Goal: Find specific page/section: Find specific page/section

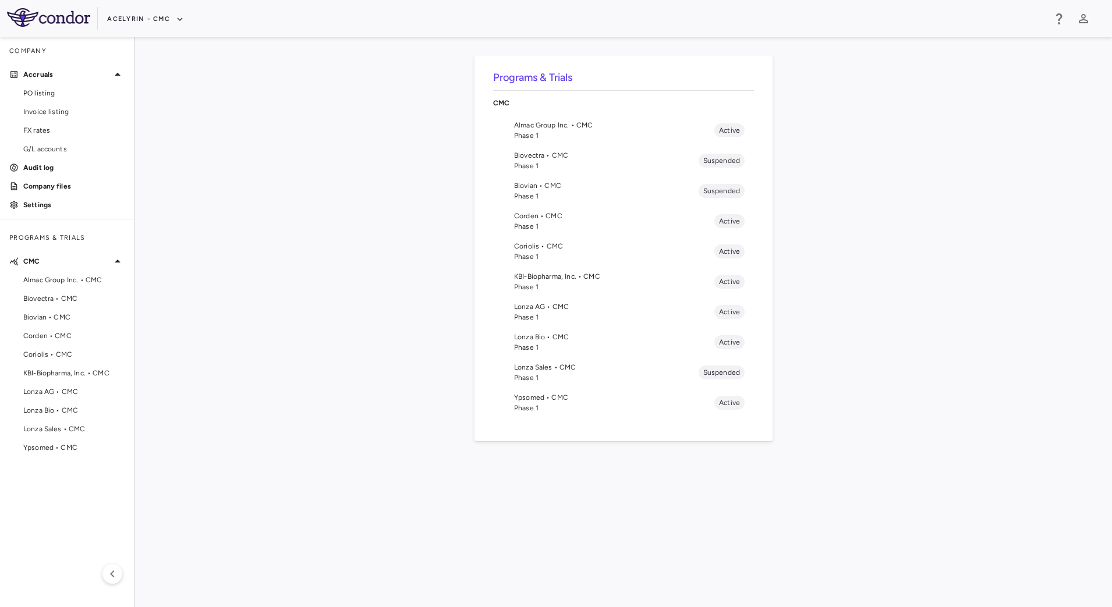
click at [565, 282] on span "Phase 1" at bounding box center [614, 287] width 200 height 10
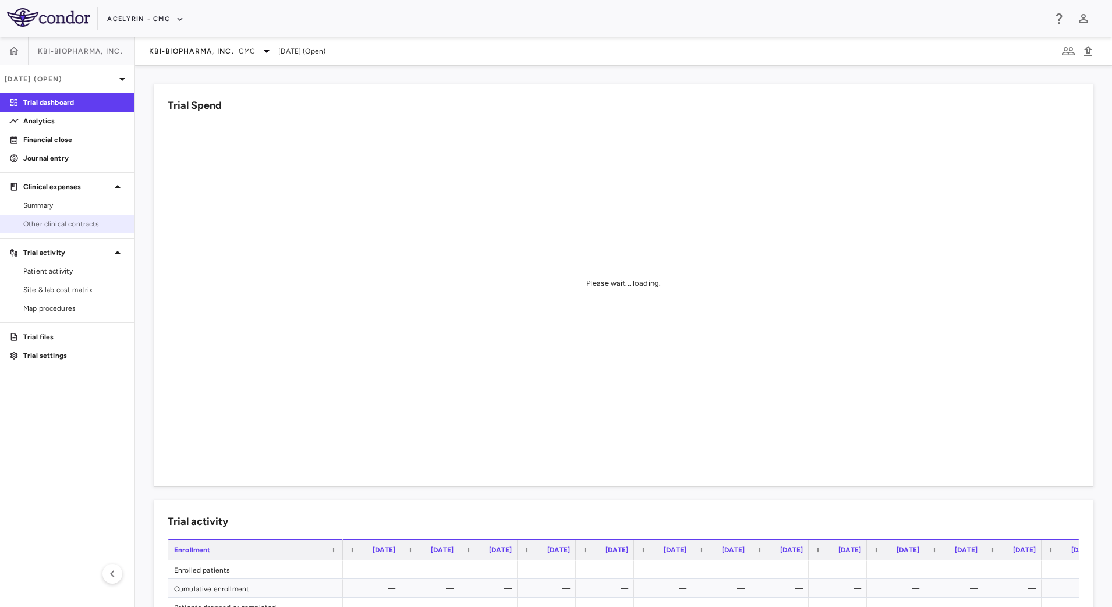
click at [68, 218] on link "Other clinical contracts" at bounding box center [67, 223] width 134 height 17
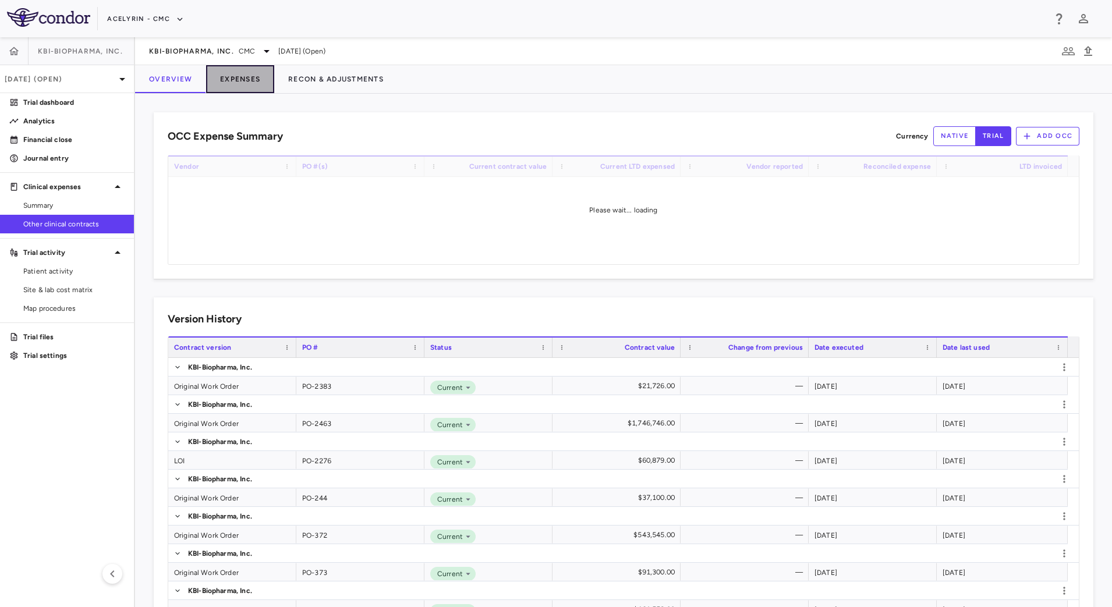
click at [245, 84] on button "Expenses" at bounding box center [240, 79] width 68 height 28
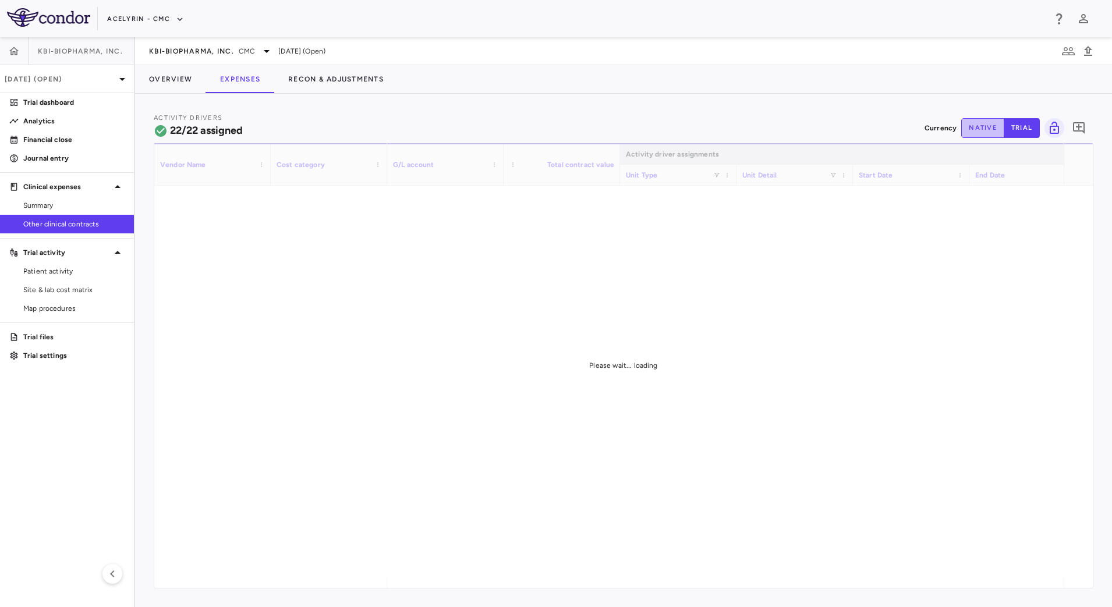
click at [969, 132] on button "native" at bounding box center [982, 128] width 43 height 20
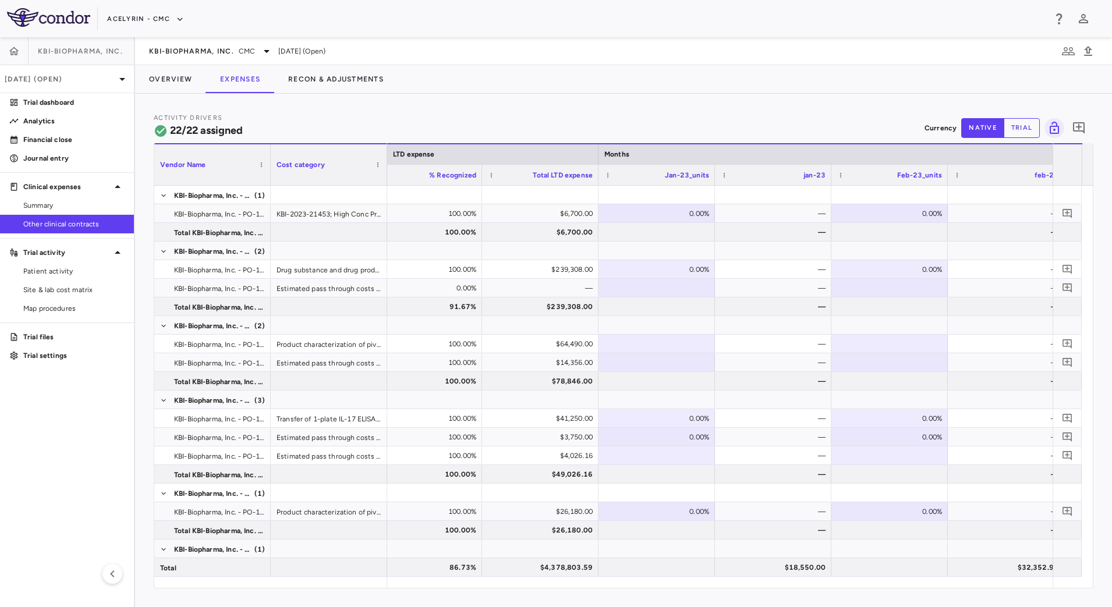
type button "native"
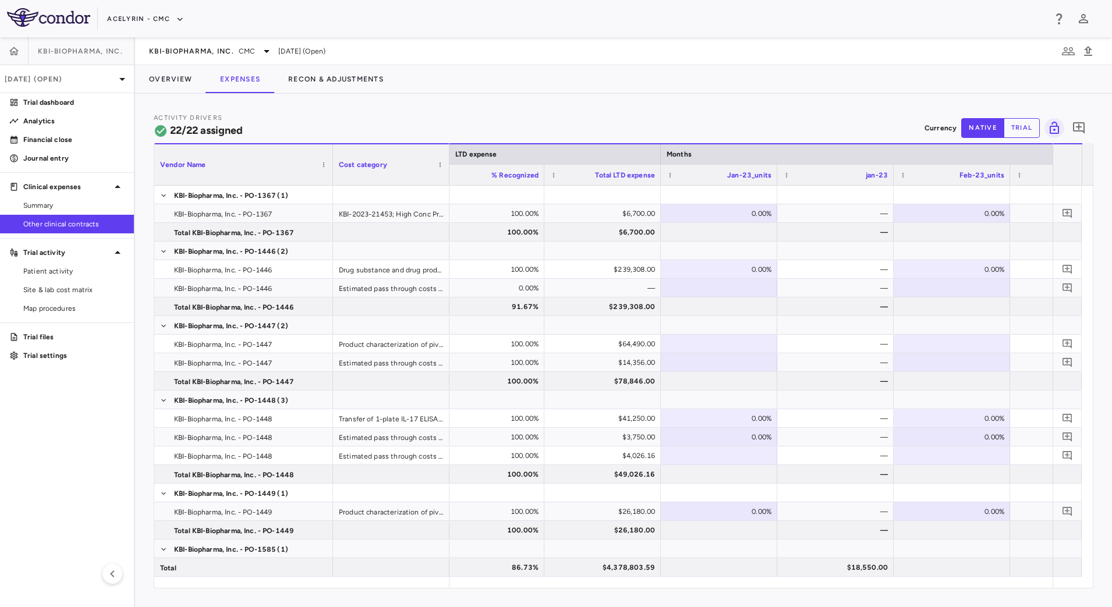
drag, startPoint x: 269, startPoint y: 182, endPoint x: 331, endPoint y: 183, distance: 62.3
click at [331, 183] on div at bounding box center [332, 164] width 5 height 41
